Goal: Transaction & Acquisition: Purchase product/service

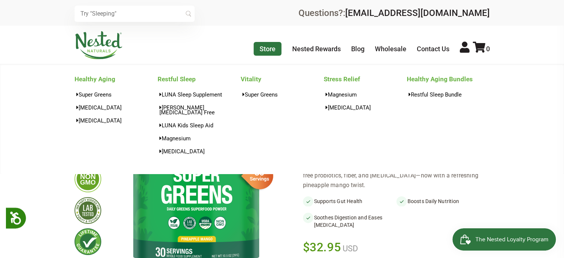
click at [262, 50] on link "Store" at bounding box center [268, 49] width 28 height 14
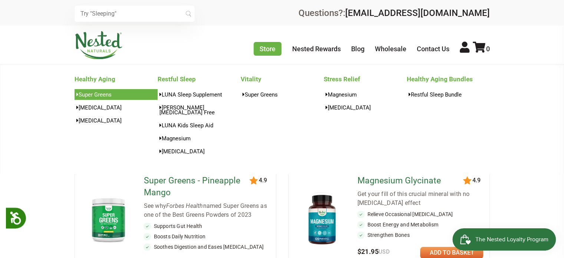
click at [103, 93] on link "Super Greens" at bounding box center [116, 94] width 83 height 11
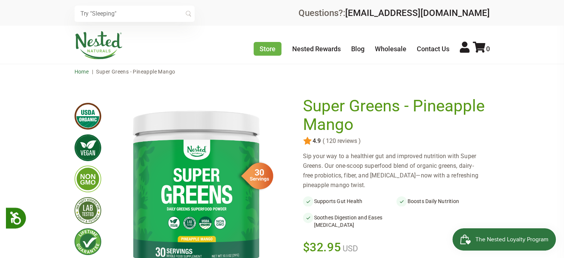
click at [83, 69] on link "Home" at bounding box center [82, 72] width 14 height 6
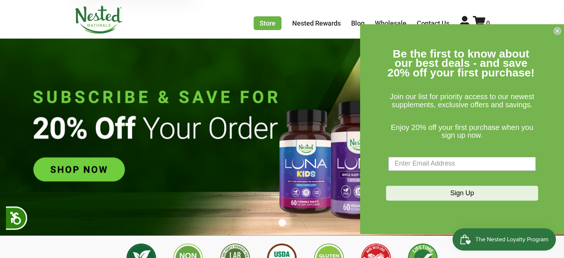
scroll to position [7, 0]
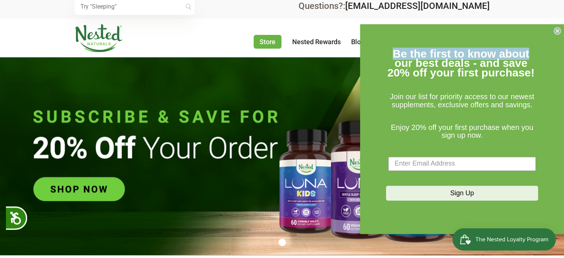
click at [556, 29] on circle "Close dialog" at bounding box center [557, 30] width 7 height 7
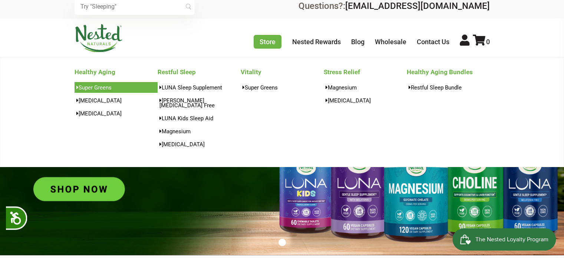
scroll to position [0, 0]
click at [105, 89] on link "Super Greens" at bounding box center [116, 87] width 83 height 11
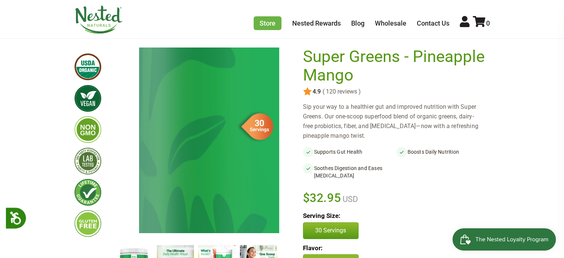
scroll to position [130, 0]
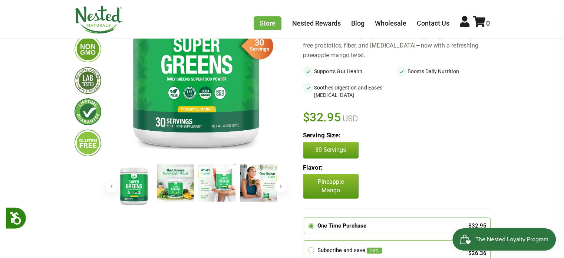
click at [204, 186] on img at bounding box center [216, 182] width 37 height 37
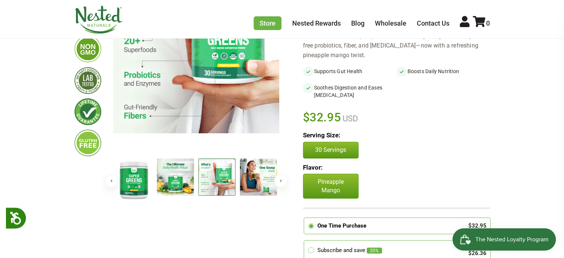
click at [179, 186] on img at bounding box center [175, 176] width 37 height 37
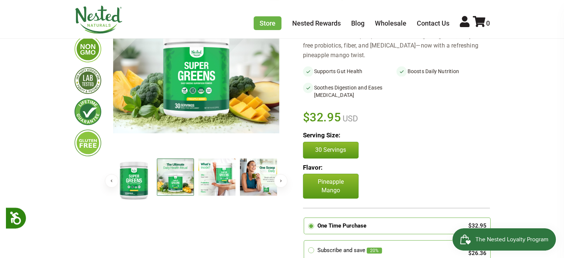
click at [261, 173] on img at bounding box center [258, 176] width 37 height 37
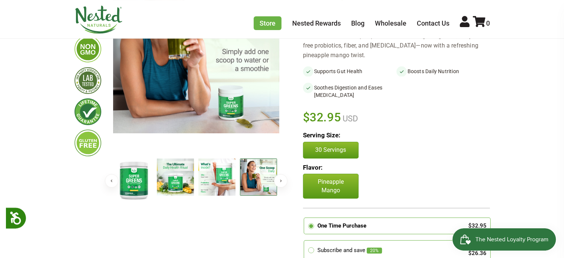
click at [280, 178] on button "Next" at bounding box center [280, 180] width 13 height 13
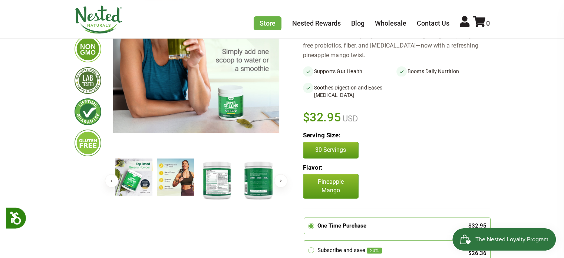
click at [223, 181] on img at bounding box center [216, 179] width 37 height 43
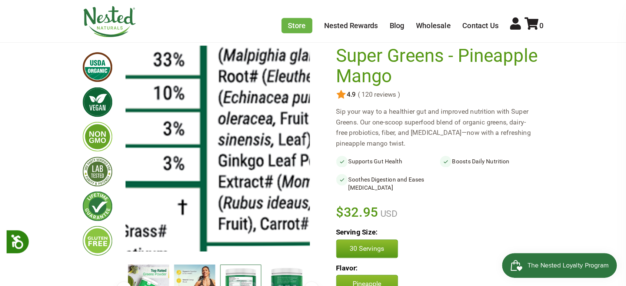
scroll to position [56, 0]
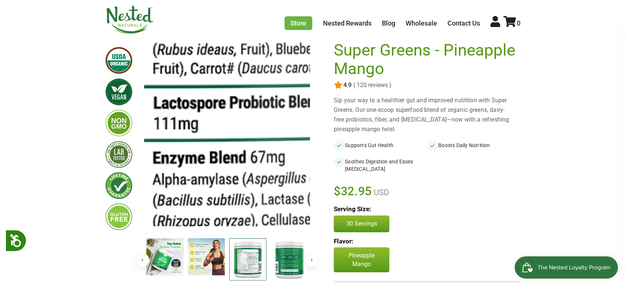
drag, startPoint x: 243, startPoint y: 168, endPoint x: 308, endPoint y: 173, distance: 64.6
